Goal: Navigation & Orientation: Understand site structure

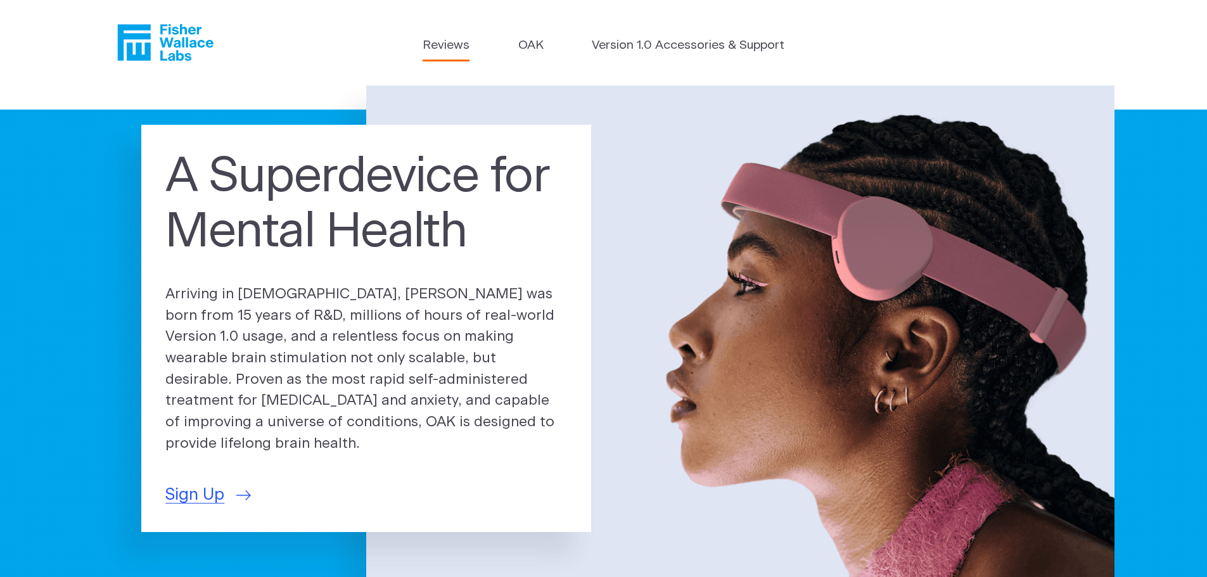
click at [459, 49] on link "Reviews" at bounding box center [446, 46] width 47 height 18
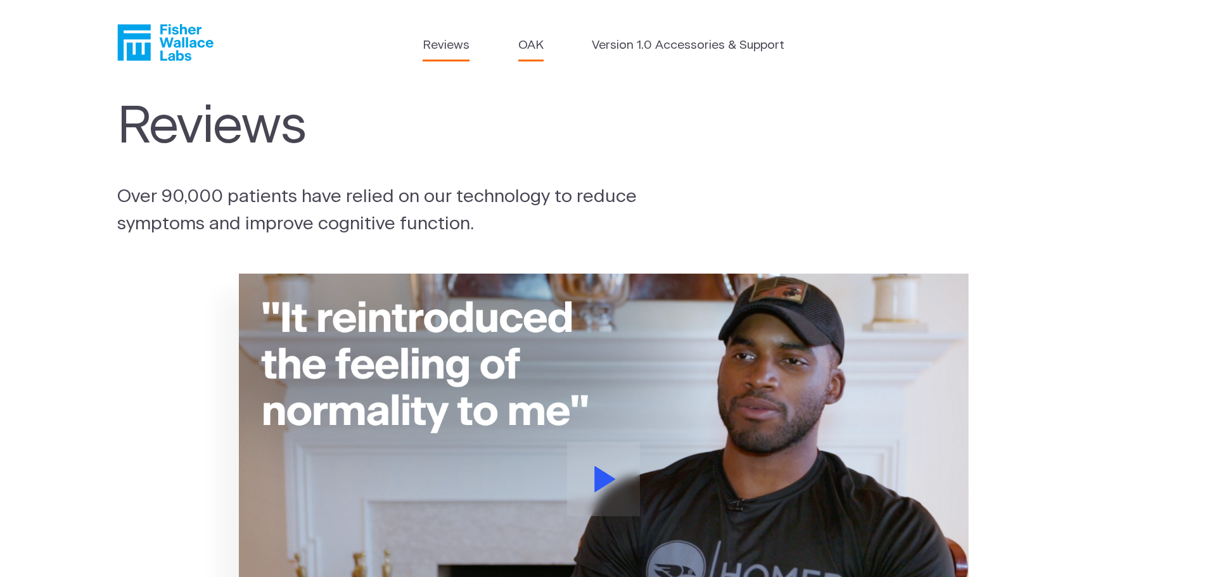
click at [532, 41] on link "OAK" at bounding box center [530, 46] width 25 height 18
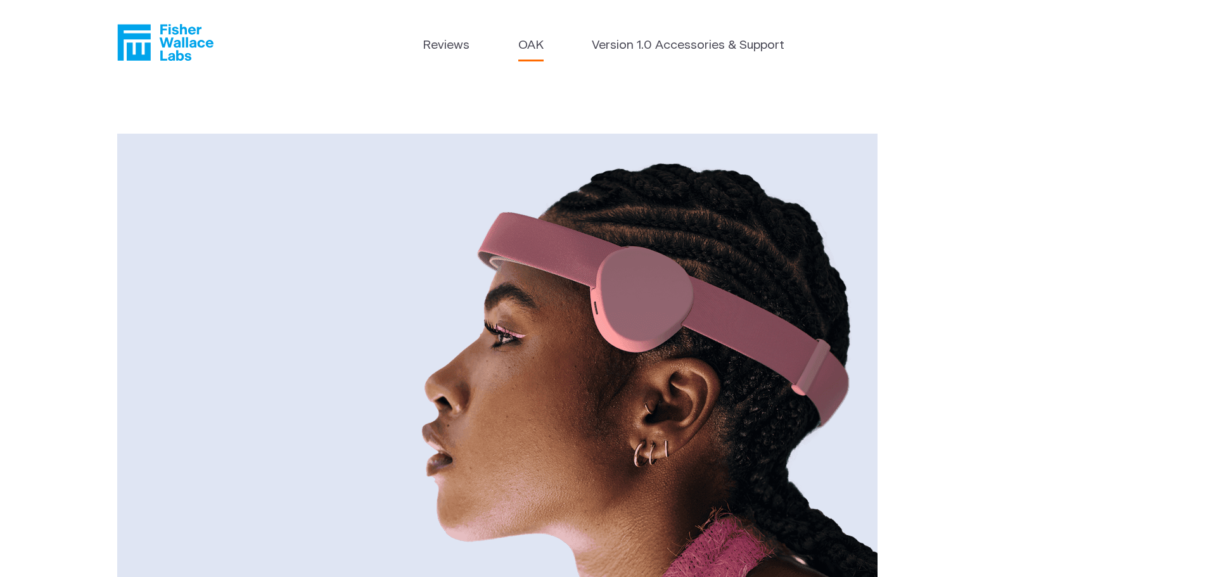
drag, startPoint x: 538, startPoint y: 201, endPoint x: 541, endPoint y: 211, distance: 10.5
drag, startPoint x: 541, startPoint y: 211, endPoint x: 75, endPoint y: 222, distance: 466.0
click at [75, 222] on div "Introducing the Next Generation of Fisher Wallace Technology 0 Units Remaining …" at bounding box center [603, 516] width 1207 height 861
click at [663, 37] on link "Version 1.0 Accessories & Support" at bounding box center [688, 46] width 193 height 18
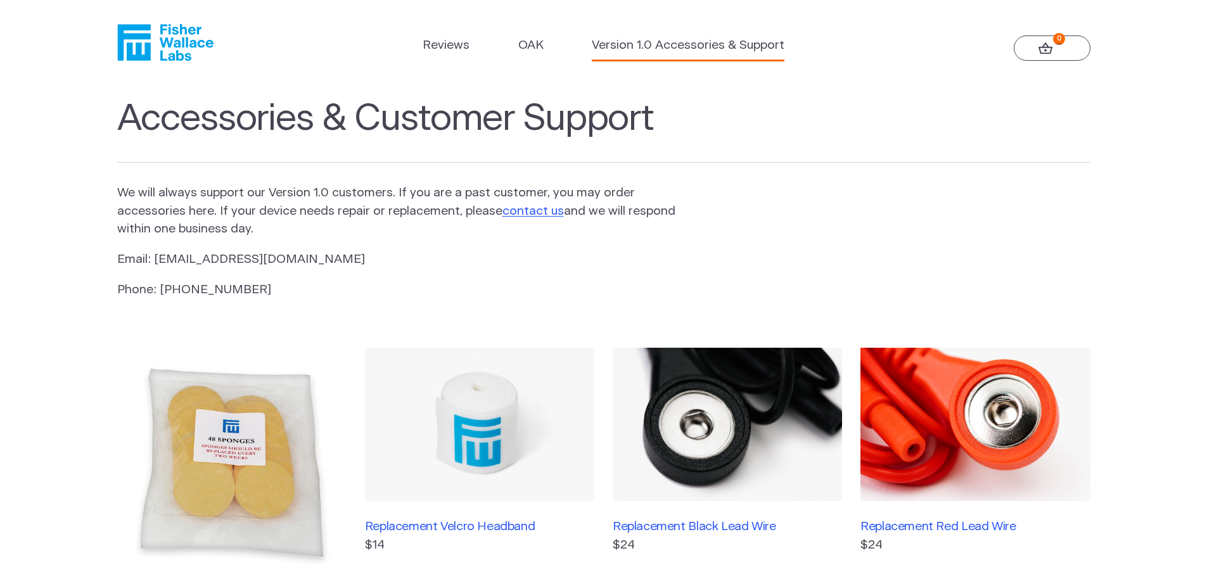
click at [1039, 49] on icon at bounding box center [1046, 48] width 15 height 12
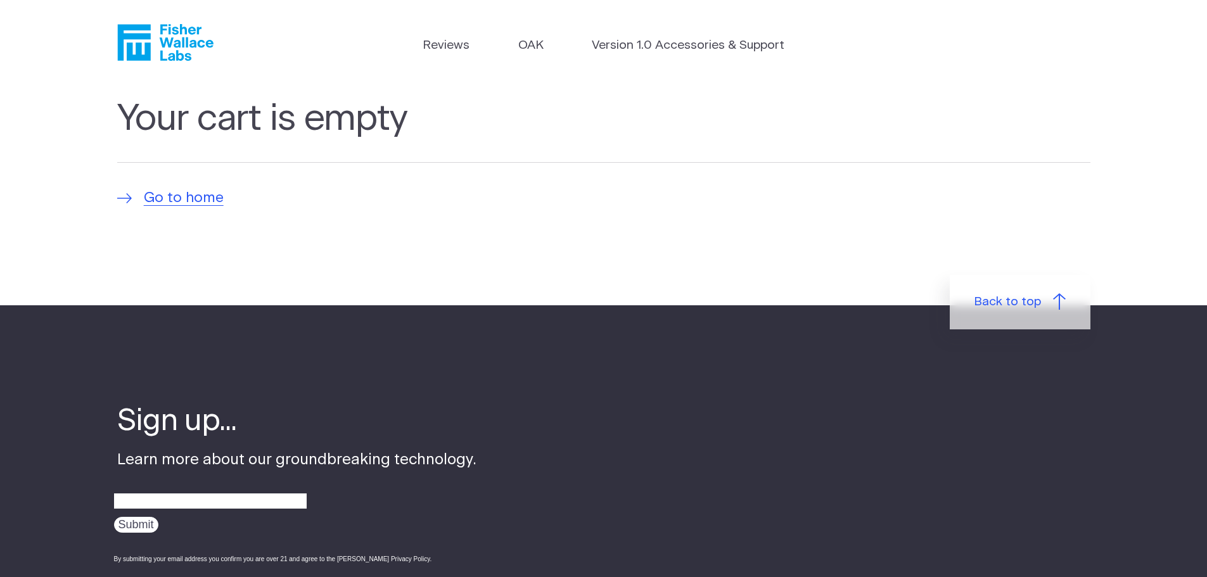
click at [168, 34] on icon "Fisher Wallace" at bounding box center [165, 42] width 96 height 37
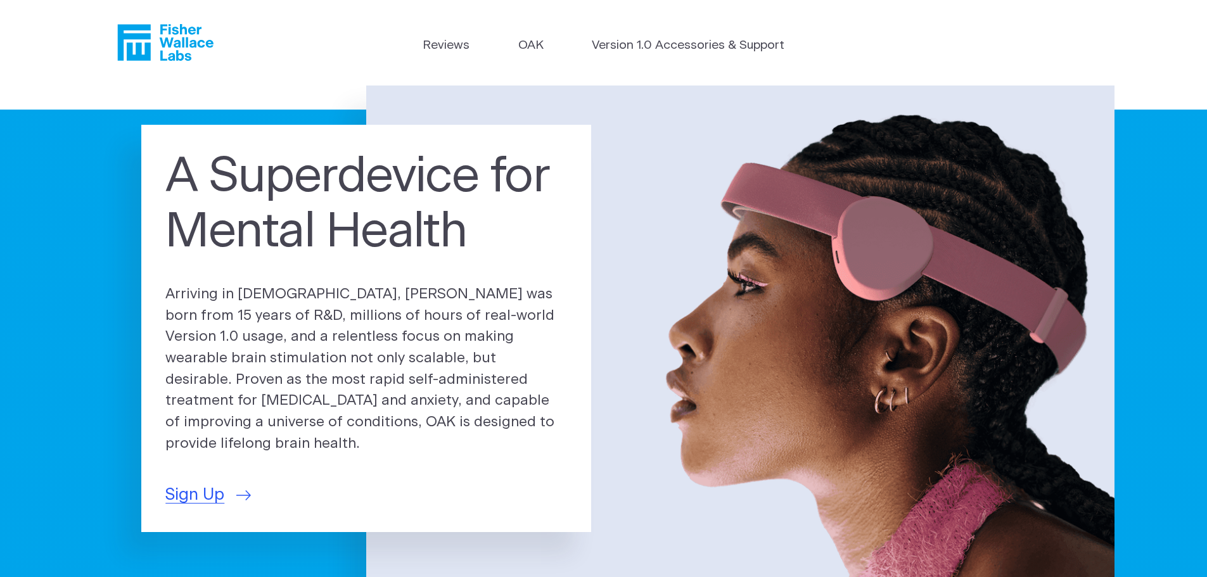
drag, startPoint x: 1, startPoint y: 2, endPoint x: 378, endPoint y: 228, distance: 439.5
click at [377, 229] on h1 "A Superdevice for Mental Health" at bounding box center [366, 206] width 402 height 112
click at [214, 486] on span "Sign Up" at bounding box center [194, 495] width 59 height 25
